Goal: Contribute content

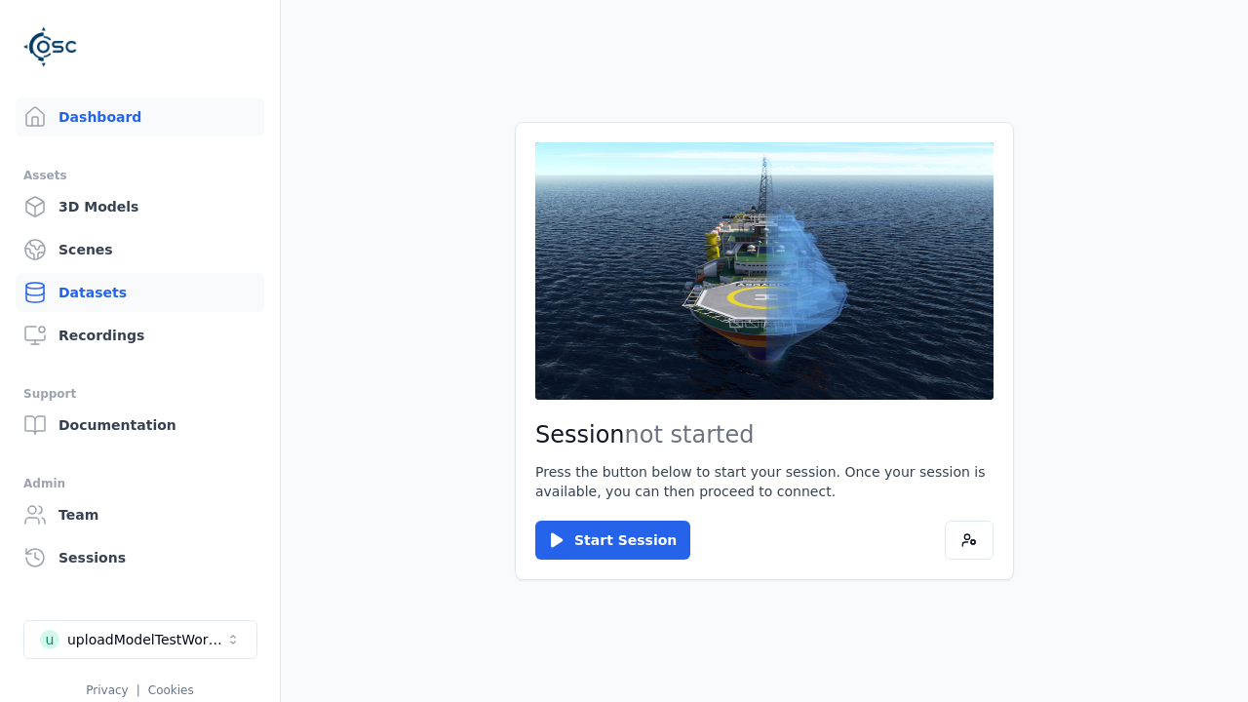
click at [139, 292] on link "Datasets" at bounding box center [140, 292] width 249 height 39
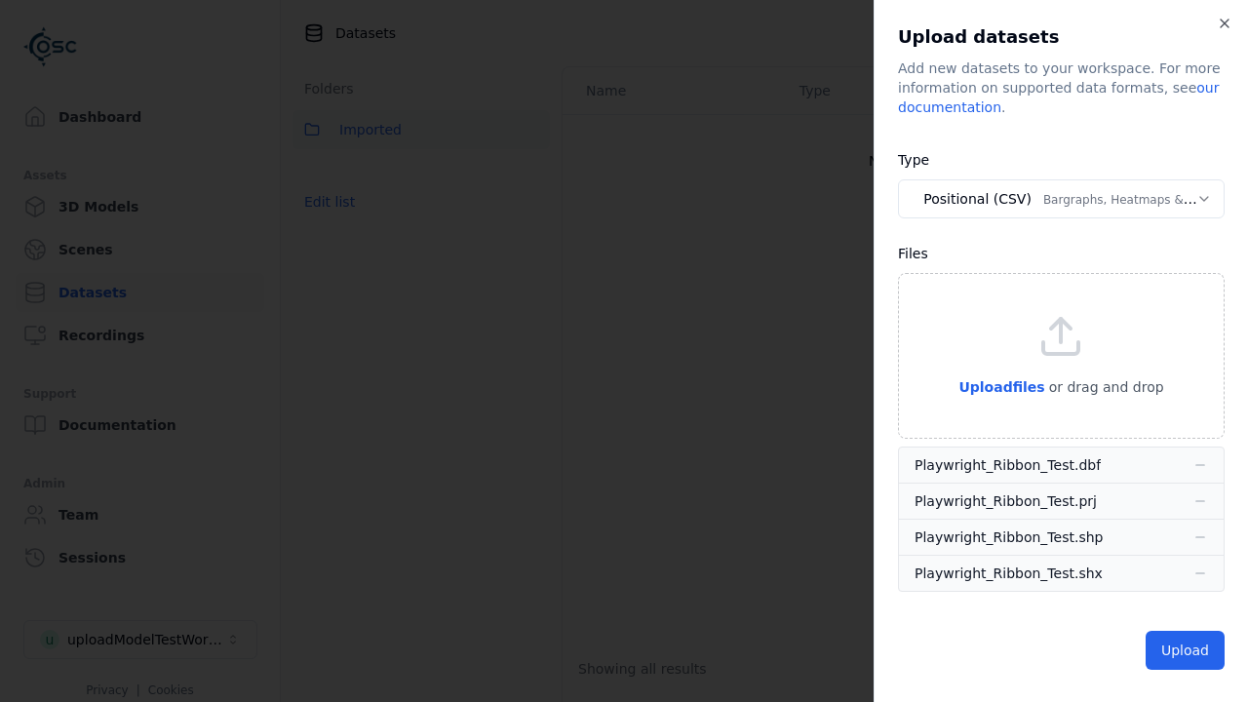
click at [1060, 199] on button "Positional (CSV) Bargraphs, Heatmaps & Pins" at bounding box center [1061, 198] width 327 height 39
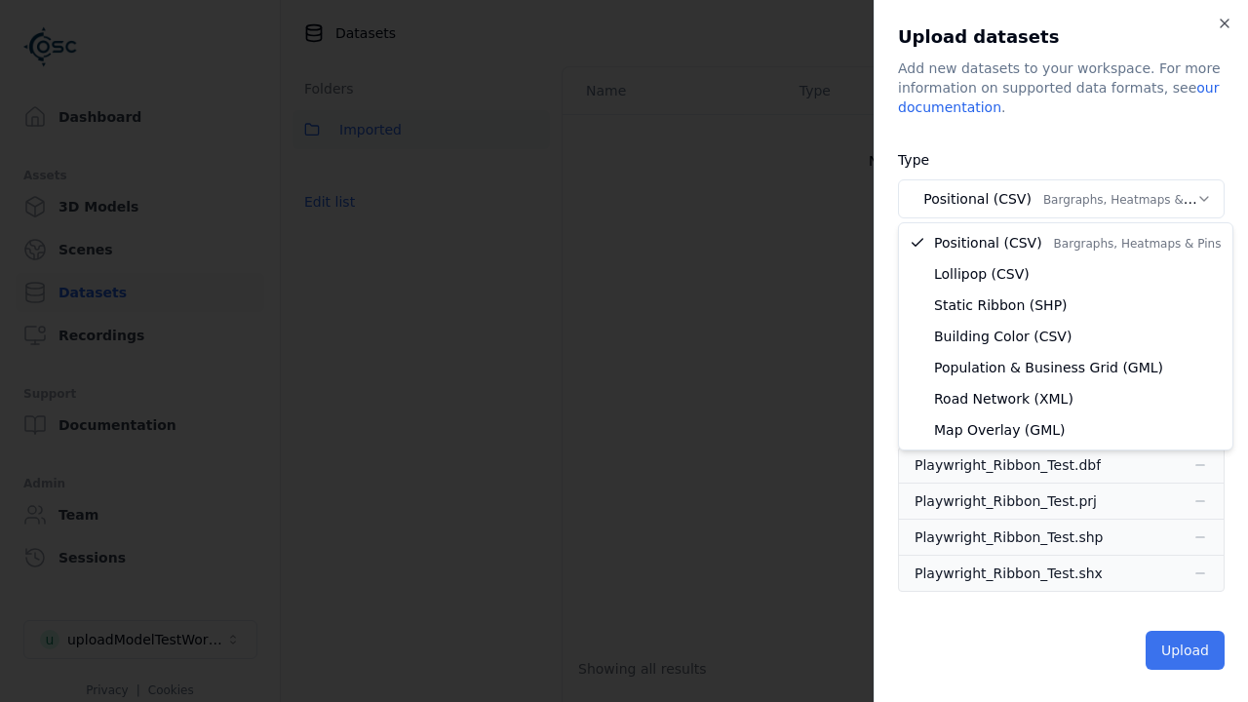
select select "*****"
click at [1186, 650] on button "Upload" at bounding box center [1184, 650] width 79 height 39
